Goal: Task Accomplishment & Management: Use online tool/utility

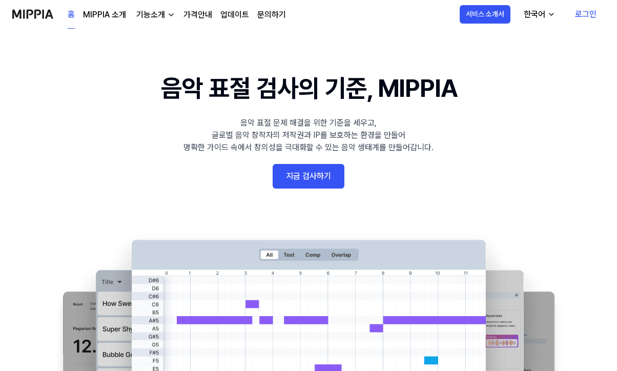
drag, startPoint x: 0, startPoint y: 0, endPoint x: 304, endPoint y: 180, distance: 353.6
click at [304, 180] on link "지금 검사하기" at bounding box center [308, 176] width 72 height 25
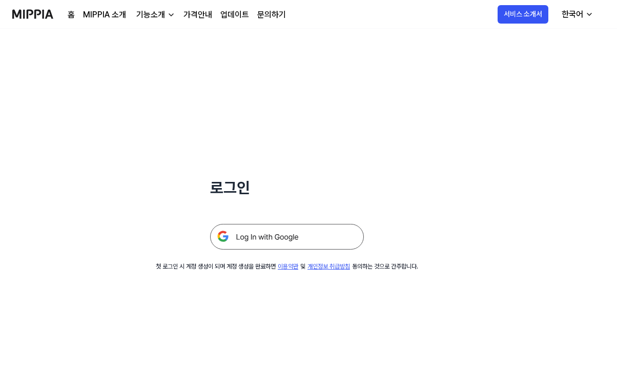
click at [274, 247] on img at bounding box center [287, 237] width 154 height 26
